Goal: Navigation & Orientation: Find specific page/section

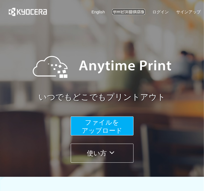
click at [137, 12] on link "サービス提供店舗" at bounding box center [128, 12] width 33 height 6
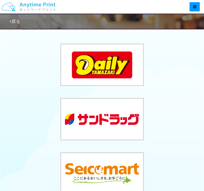
scroll to position [75, 0]
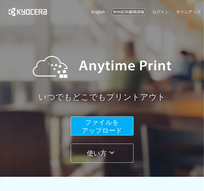
click at [129, 14] on link "サービス提供店舗" at bounding box center [128, 12] width 33 height 6
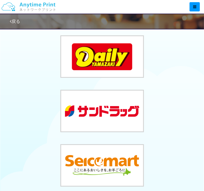
scroll to position [75, 0]
